Goal: Find specific page/section: Find specific page/section

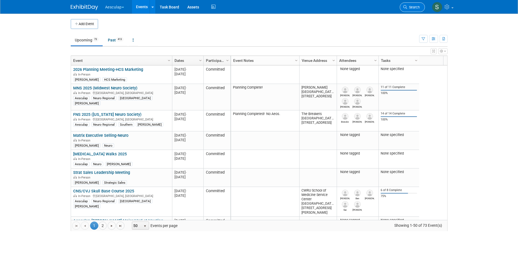
click at [408, 5] on link "Search" at bounding box center [412, 7] width 25 height 10
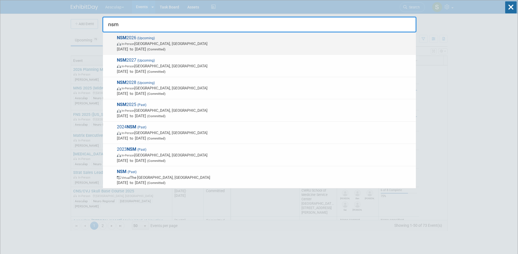
type input "nsm"
click at [134, 37] on span "NSM 2026 (Upcoming) In-Person San Diego, CA Feb 16, 2026 to Feb 20, 2026 (Commi…" at bounding box center [264, 43] width 298 height 17
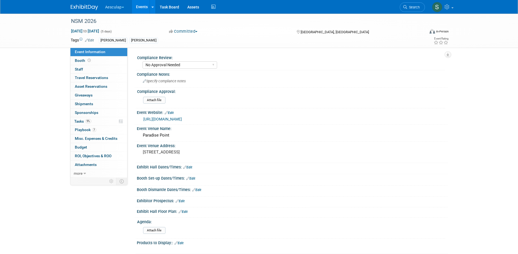
select select "No Approval Needed"
select select "Misc. Company Functions"
click at [76, 121] on span "Tasks 9%" at bounding box center [82, 121] width 17 height 4
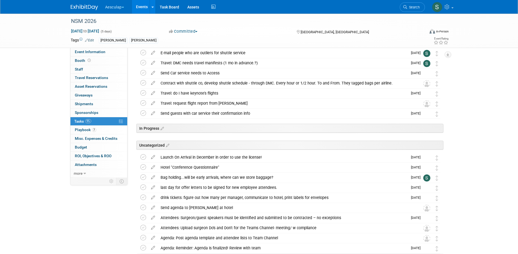
scroll to position [846, 0]
